Goal: Feedback & Contribution: Leave review/rating

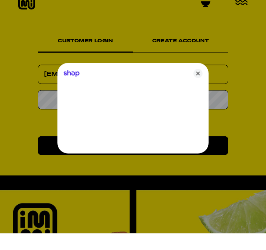
type input "[EMAIL_ADDRESS][DOMAIN_NAME]"
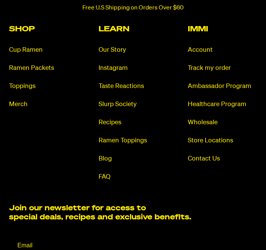
scroll to position [624, 0]
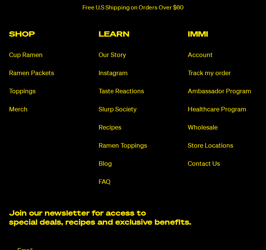
click at [205, 51] on link "Account" at bounding box center [222, 55] width 69 height 9
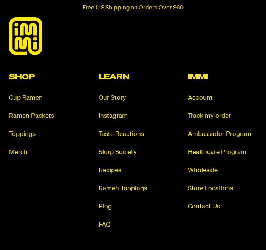
scroll to position [581, 0]
click at [205, 204] on link "Contact Us" at bounding box center [222, 207] width 69 height 9
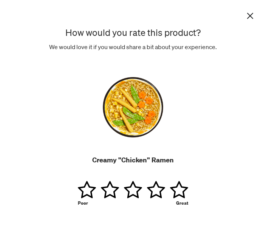
click at [88, 193] on link "1 star" at bounding box center [88, 190] width 20 height 18
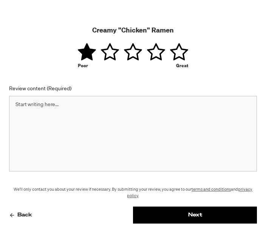
click at [26, 112] on textarea "Review content (Required)" at bounding box center [133, 134] width 248 height 76
type textarea "Sorry, I didn’t care for the texture of the noodles."
click at [195, 216] on button "Next" at bounding box center [195, 215] width 124 height 17
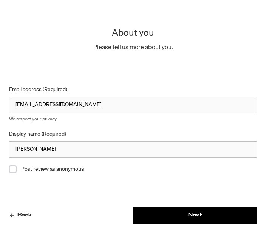
click at [34, 103] on input "[EMAIL_ADDRESS][DOMAIN_NAME]" at bounding box center [133, 105] width 248 height 17
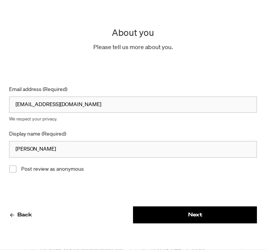
scroll to position [239, 0]
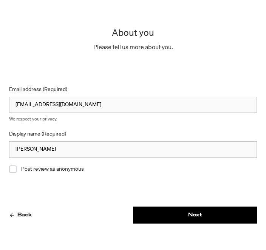
click at [13, 173] on span "Review form pages" at bounding box center [13, 170] width 8 height 8
click at [0, 0] on input "Post review as anonymous" at bounding box center [0, 0] width 0 height 0
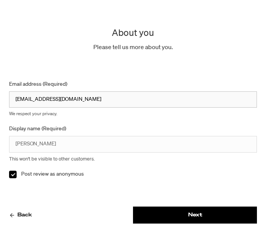
click at [196, 224] on button "Next" at bounding box center [195, 215] width 124 height 17
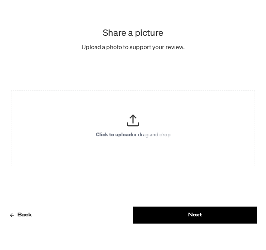
click at [197, 224] on button "Next" at bounding box center [195, 215] width 124 height 17
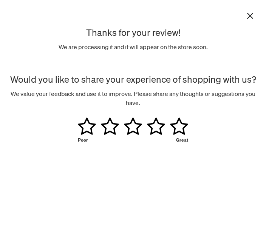
click at [252, 18] on icon "Close review form" at bounding box center [250, 15] width 5 height 5
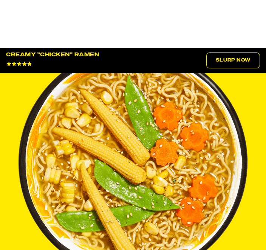
scroll to position [0, 0]
